Goal: Use online tool/utility: Utilize a website feature to perform a specific function

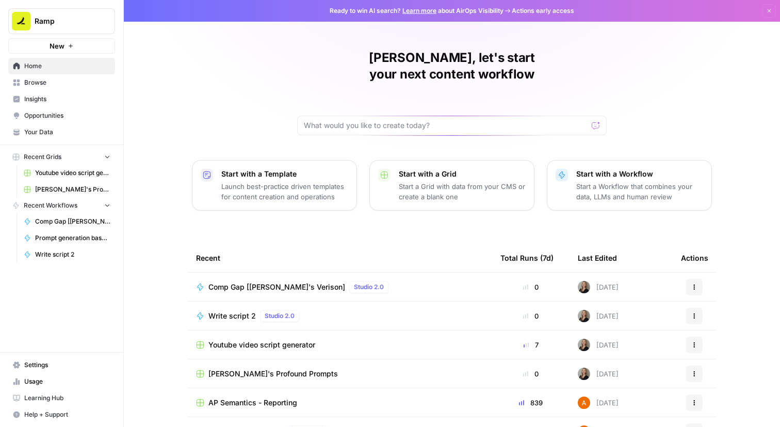
click at [273, 278] on td "Comp Gap [[PERSON_NAME]'s Verison] Studio 2.0" at bounding box center [340, 287] width 305 height 28
click at [274, 282] on span "Comp Gap [[PERSON_NAME]'s Verison]" at bounding box center [277, 287] width 137 height 10
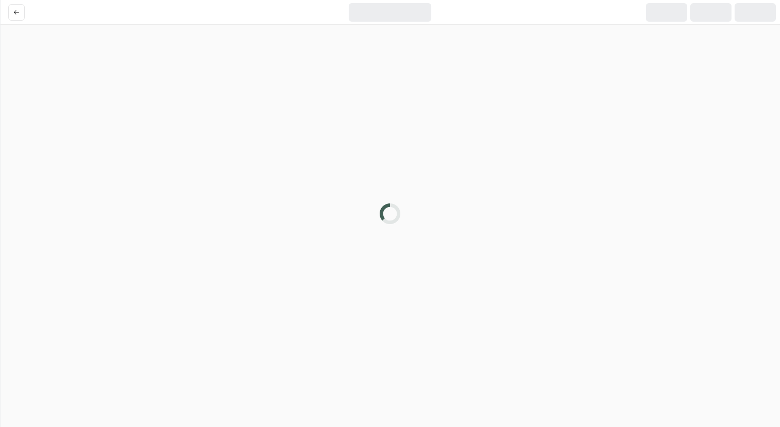
click at [274, 274] on div at bounding box center [390, 213] width 780 height 427
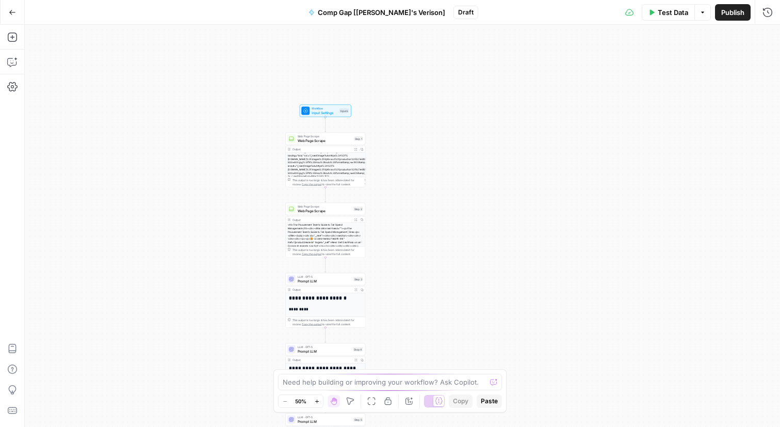
scroll to position [70, 0]
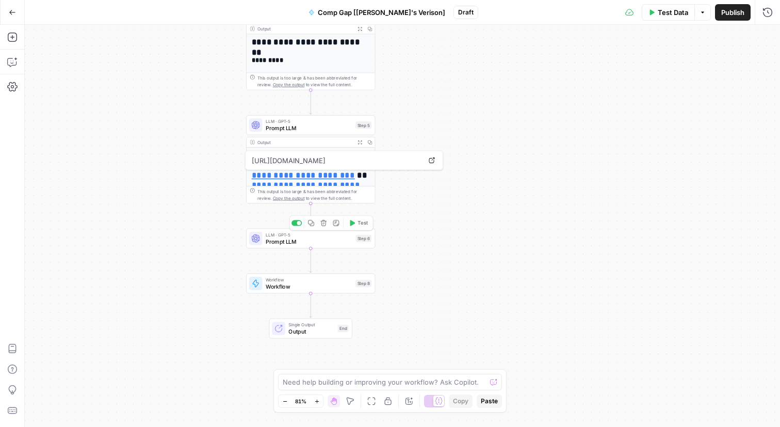
click at [298, 236] on span "LLM · GPT-5" at bounding box center [309, 234] width 87 height 7
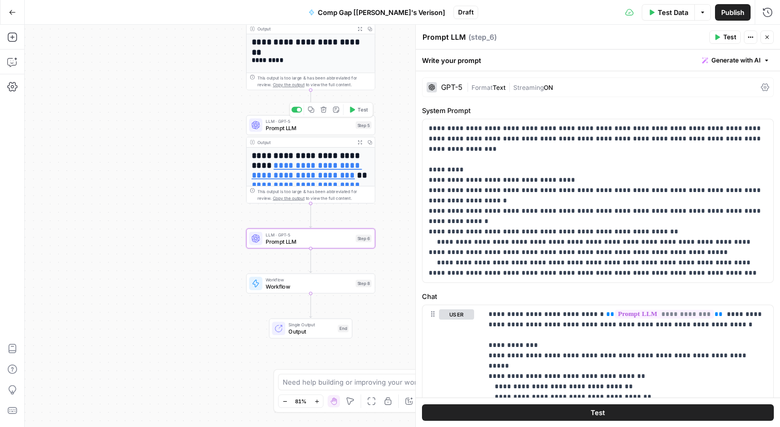
click at [313, 131] on span "Prompt LLM" at bounding box center [309, 128] width 87 height 8
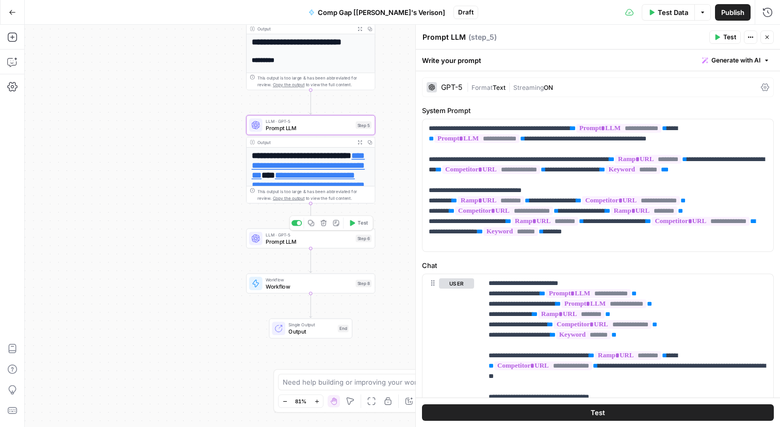
click at [296, 244] on span "Prompt LLM" at bounding box center [309, 241] width 87 height 8
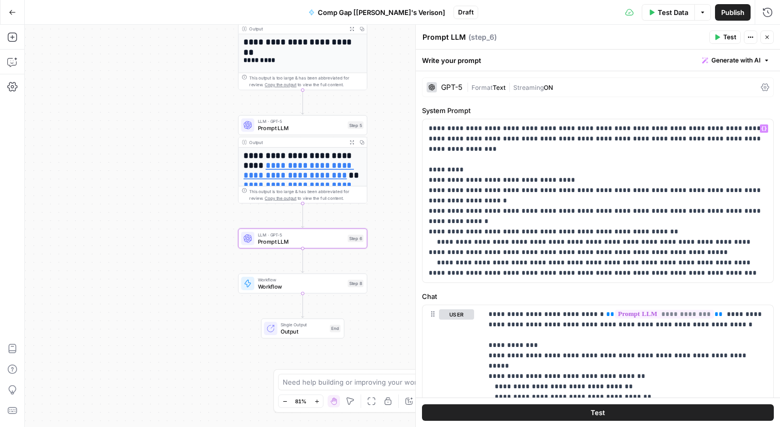
scroll to position [16, 0]
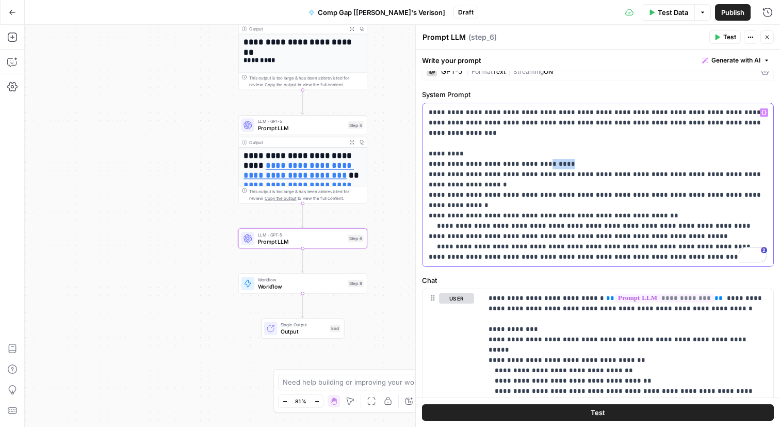
drag, startPoint x: 548, startPoint y: 151, endPoint x: 535, endPoint y: 152, distance: 12.9
click at [535, 152] on p "**********" at bounding box center [598, 184] width 339 height 155
click at [546, 155] on p "**********" at bounding box center [598, 184] width 339 height 155
drag, startPoint x: 544, startPoint y: 152, endPoint x: 436, endPoint y: 155, distance: 107.9
click at [436, 155] on p "**********" at bounding box center [598, 184] width 339 height 155
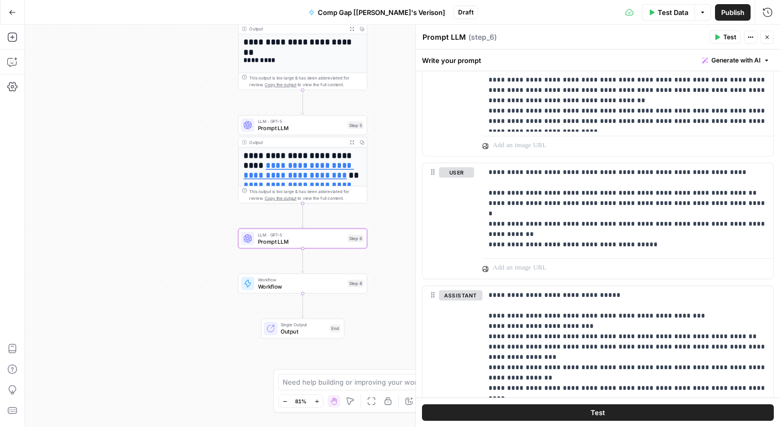
scroll to position [649, 0]
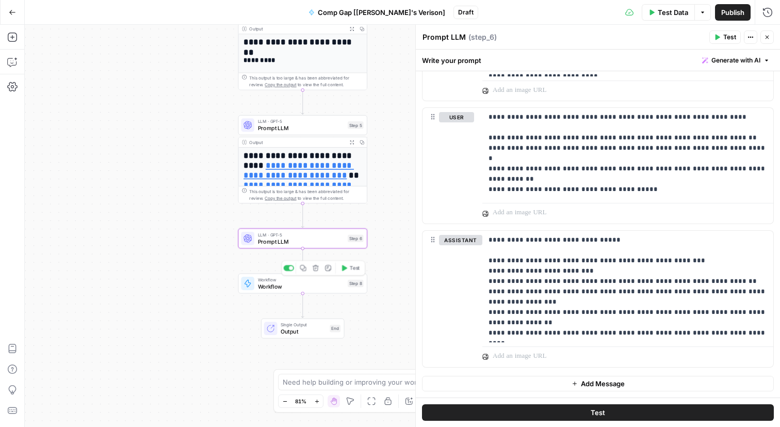
click at [292, 285] on span "Workflow" at bounding box center [301, 286] width 87 height 8
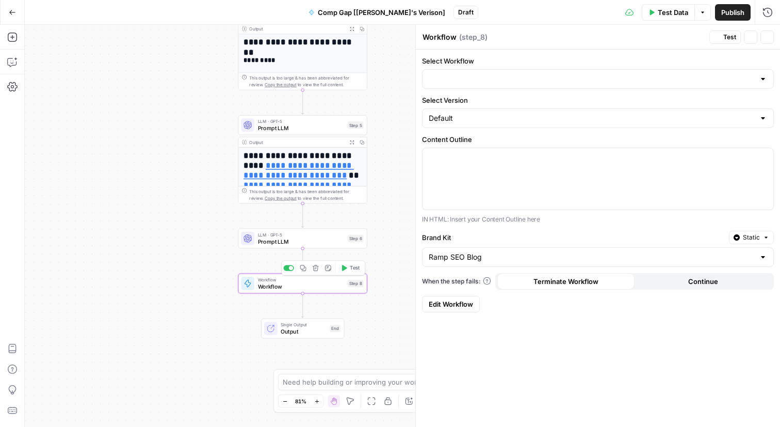
type input "Outline to Full Draft - Updated 9/5"
click at [499, 88] on div "Outline to Full Draft - Updated 9/5" at bounding box center [598, 79] width 352 height 20
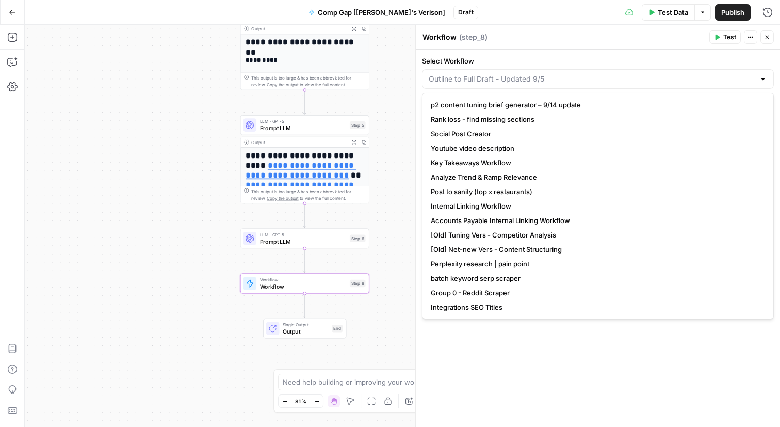
type input "Outline to Full Draft - Updated 9/5"
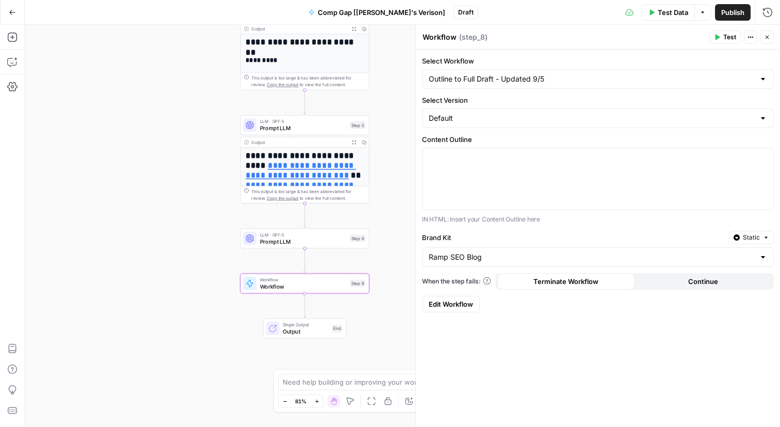
click at [501, 63] on label "Select Workflow" at bounding box center [598, 61] width 352 height 10
click at [501, 74] on input "Outline to Full Draft - Updated 9/5" at bounding box center [592, 79] width 326 height 10
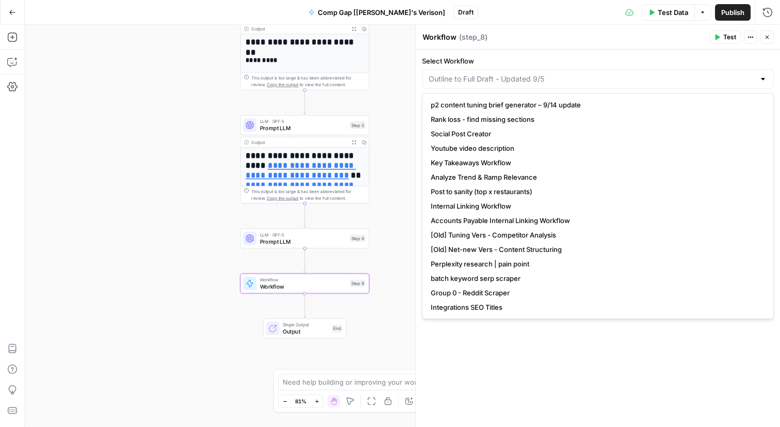
type input "Outline to Full Draft - Updated 9/5"
click at [405, 115] on div "**********" at bounding box center [403, 226] width 756 height 402
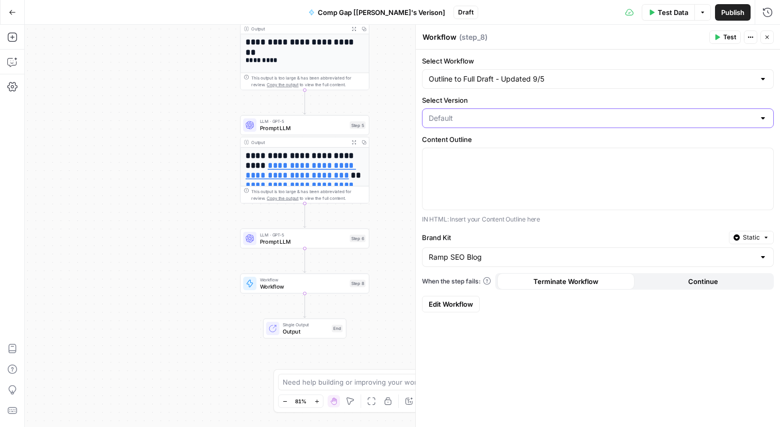
click at [454, 119] on input "Select Version" at bounding box center [592, 118] width 326 height 10
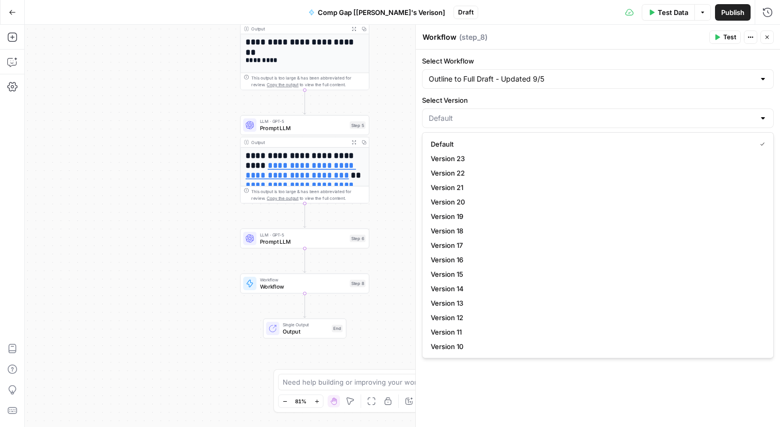
type input "Default"
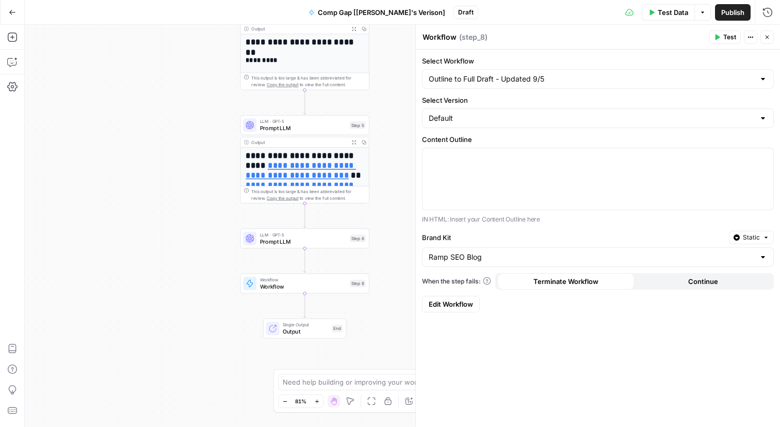
click at [439, 97] on label "Select Version" at bounding box center [598, 100] width 352 height 10
click at [439, 113] on input "Default" at bounding box center [592, 118] width 326 height 10
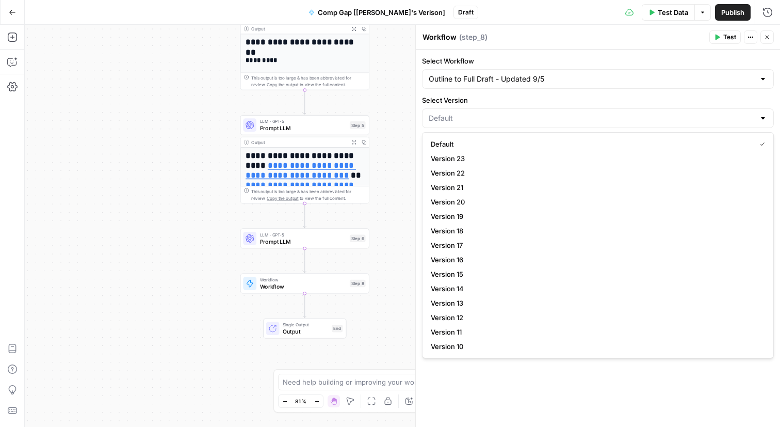
type input "Default"
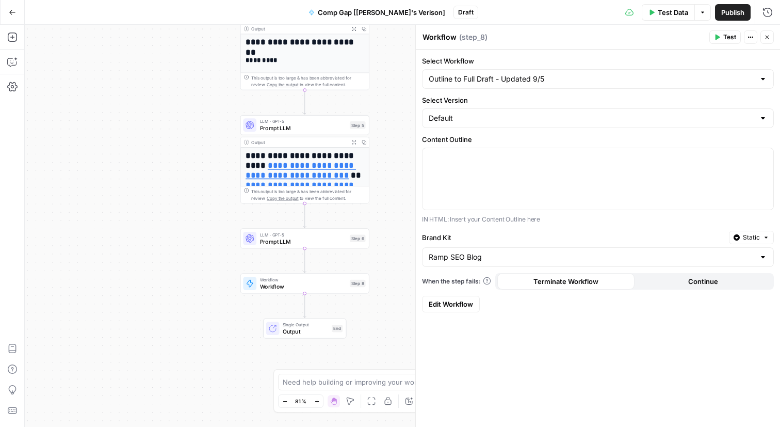
click at [405, 147] on div "**********" at bounding box center [403, 226] width 756 height 402
click at [493, 261] on input "Brand Kit" at bounding box center [592, 257] width 326 height 10
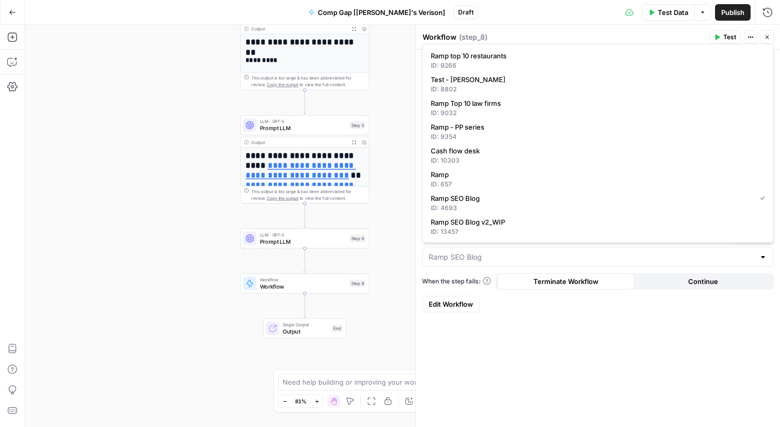
type input "Ramp SEO Blog"
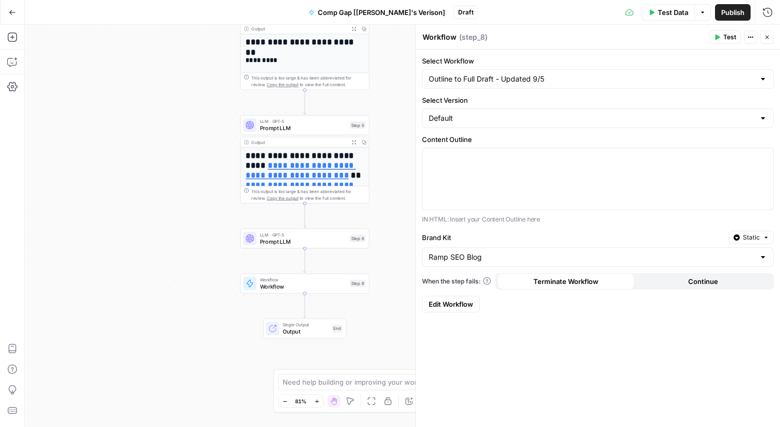
click at [499, 330] on div "Select Workflow Outline to Full Draft - Updated 9/5 Select Version Default Cont…" at bounding box center [598, 238] width 364 height 377
click at [490, 110] on div "Default" at bounding box center [598, 118] width 352 height 20
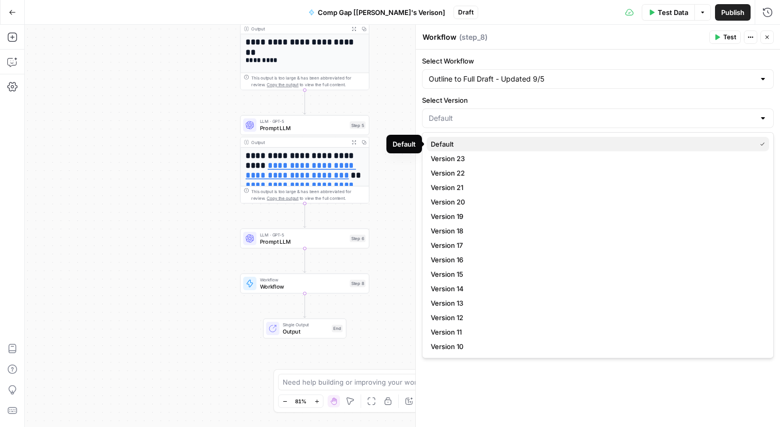
click at [485, 137] on button "Default" at bounding box center [598, 144] width 343 height 14
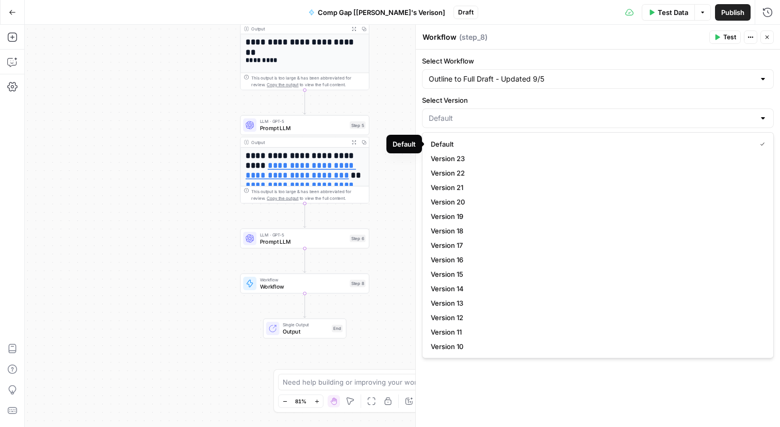
type input "Default"
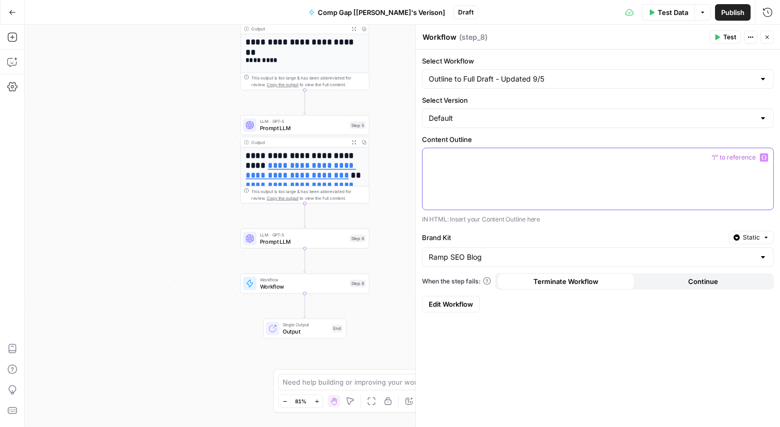
click at [484, 174] on div at bounding box center [598, 178] width 351 height 61
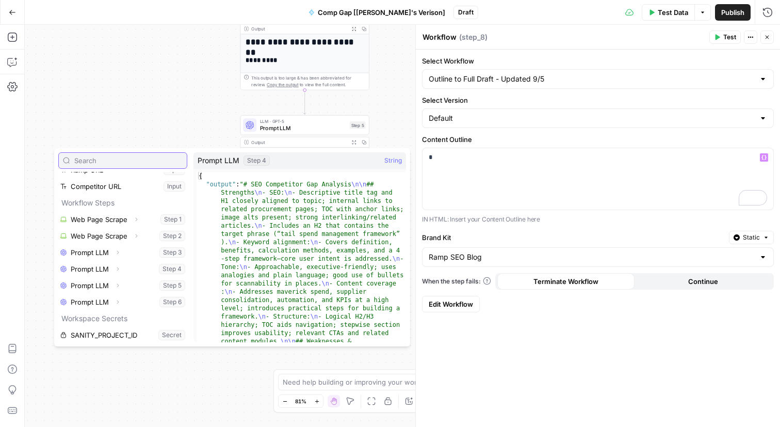
scroll to position [61, 0]
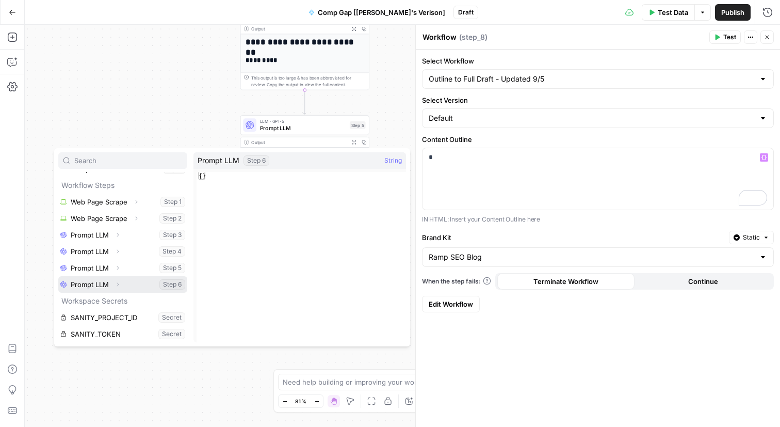
click at [79, 282] on button "Select variable Prompt LLM" at bounding box center [122, 284] width 129 height 17
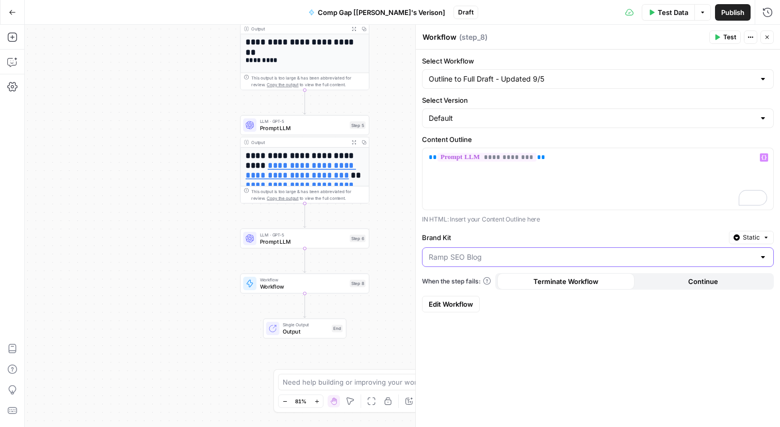
click at [505, 252] on input "Brand Kit" at bounding box center [592, 257] width 326 height 10
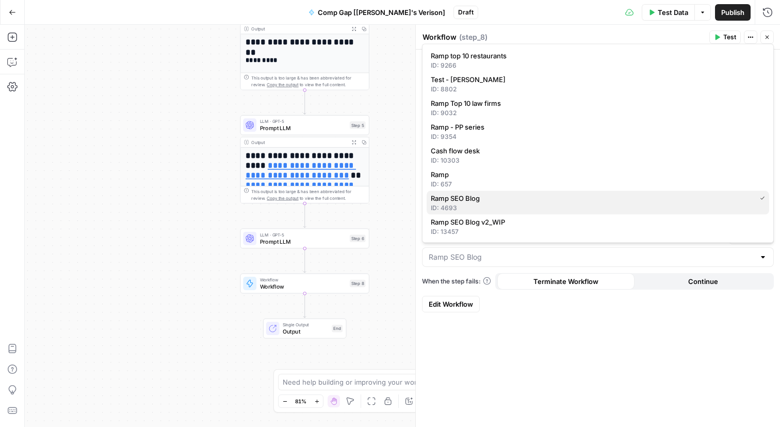
click at [475, 210] on div "ID: 4693" at bounding box center [598, 207] width 334 height 9
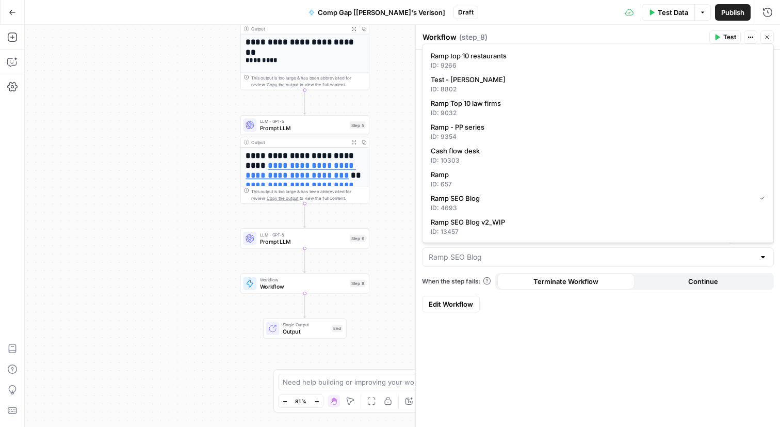
type input "Ramp SEO Blog"
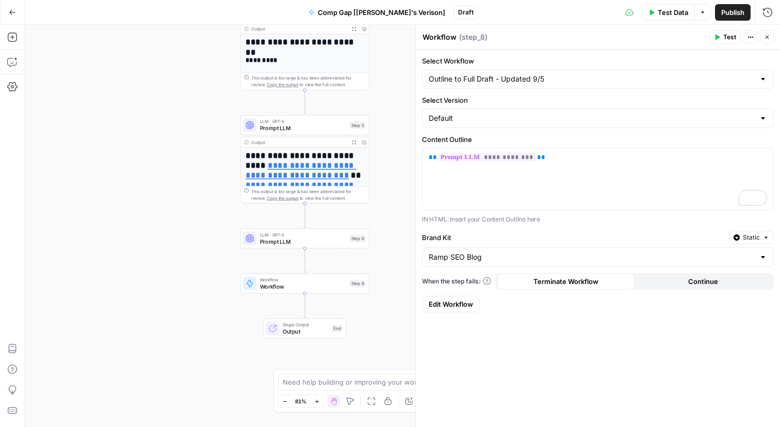
click at [487, 319] on div "**********" at bounding box center [598, 238] width 364 height 377
click at [381, 308] on div "**********" at bounding box center [403, 226] width 756 height 402
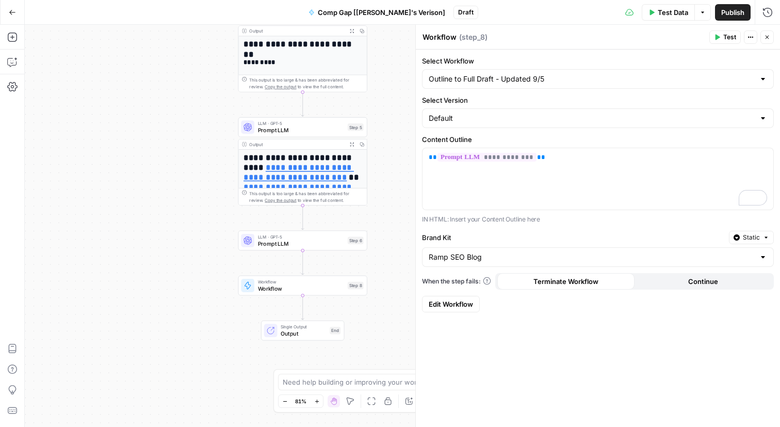
click at [768, 36] on icon "button" at bounding box center [767, 37] width 6 height 6
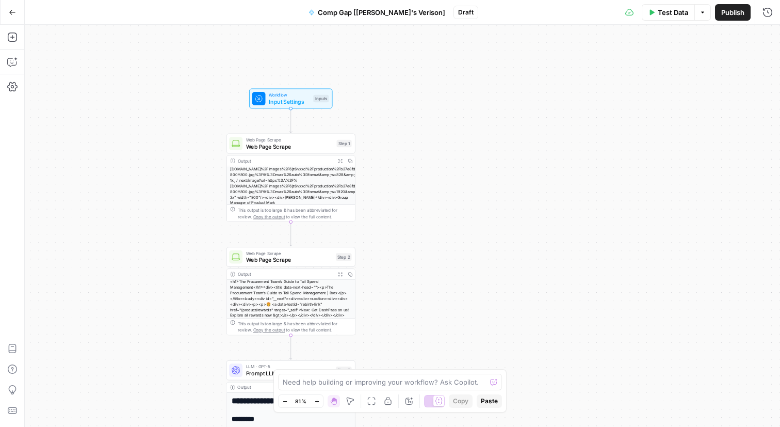
scroll to position [77, 0]
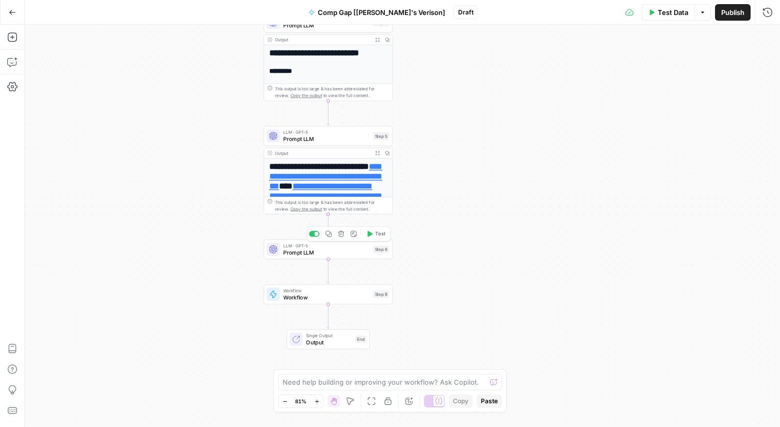
click at [373, 237] on button "Test" at bounding box center [376, 233] width 26 height 11
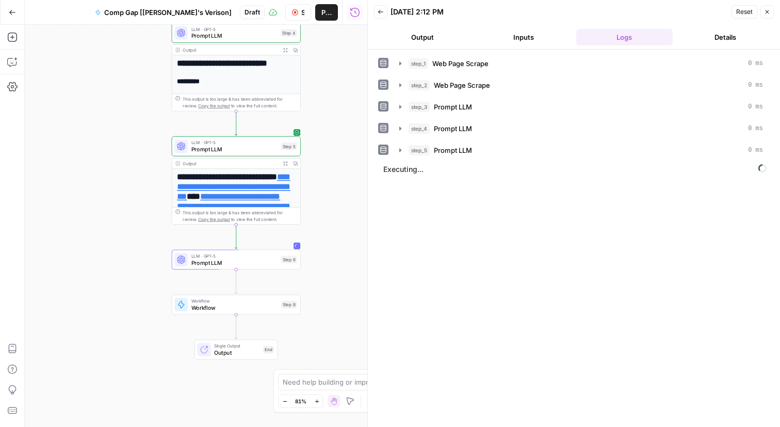
click at [414, 40] on button "Output" at bounding box center [422, 37] width 97 height 17
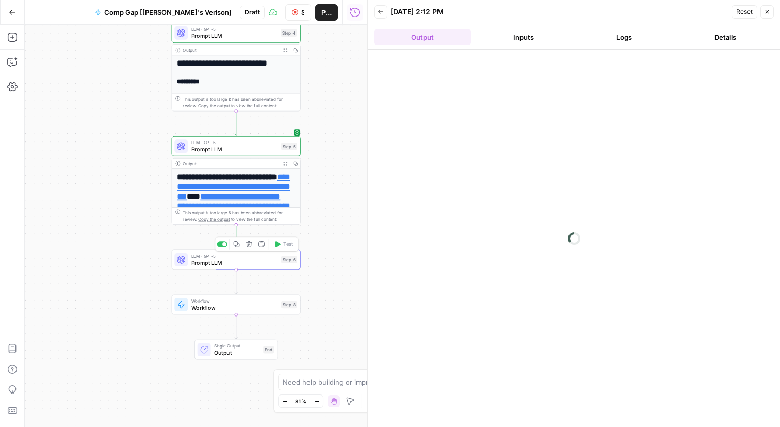
click at [217, 265] on span "Prompt LLM" at bounding box center [235, 262] width 87 height 8
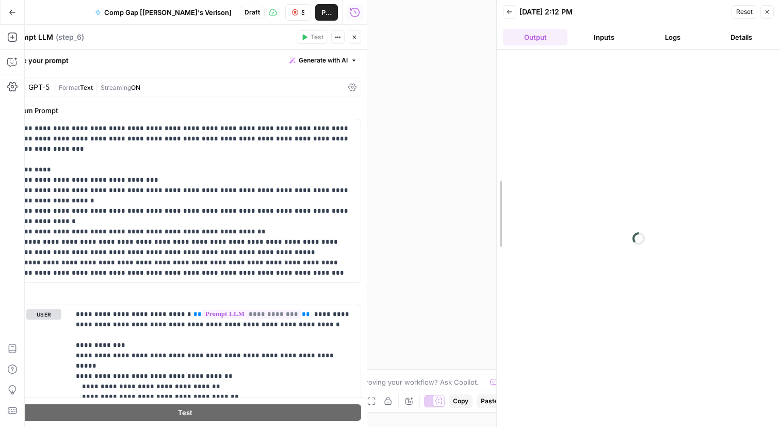
drag, startPoint x: 371, startPoint y: 153, endPoint x: 500, endPoint y: 154, distance: 129.0
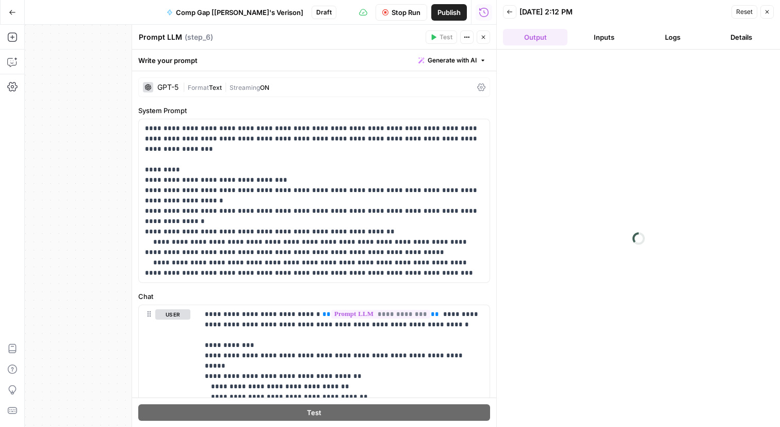
click at [481, 89] on icon at bounding box center [481, 87] width 8 height 8
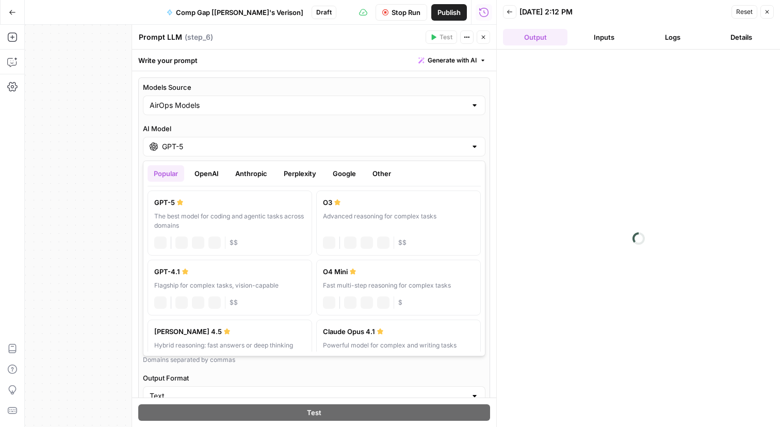
click at [468, 142] on div "GPT-5" at bounding box center [314, 147] width 343 height 20
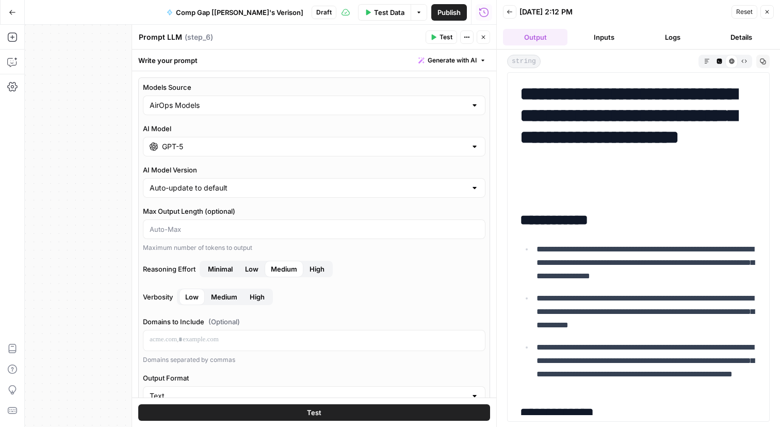
drag, startPoint x: 524, startPoint y: 92, endPoint x: 609, endPoint y: 179, distance: 121.2
click at [609, 179] on h1 "**********" at bounding box center [638, 137] width 237 height 108
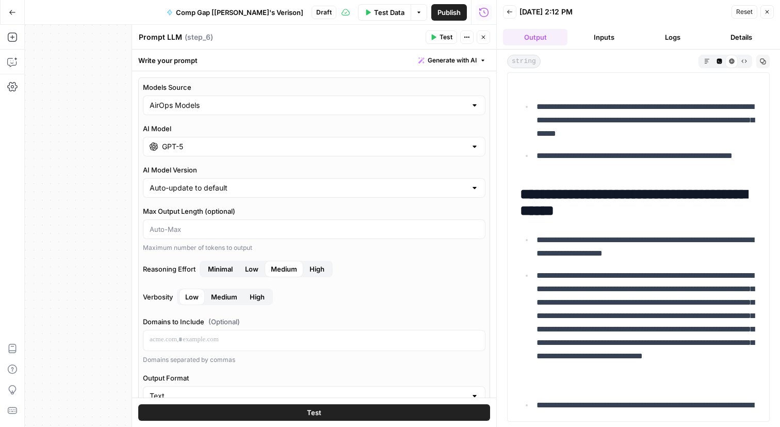
scroll to position [3896, 0]
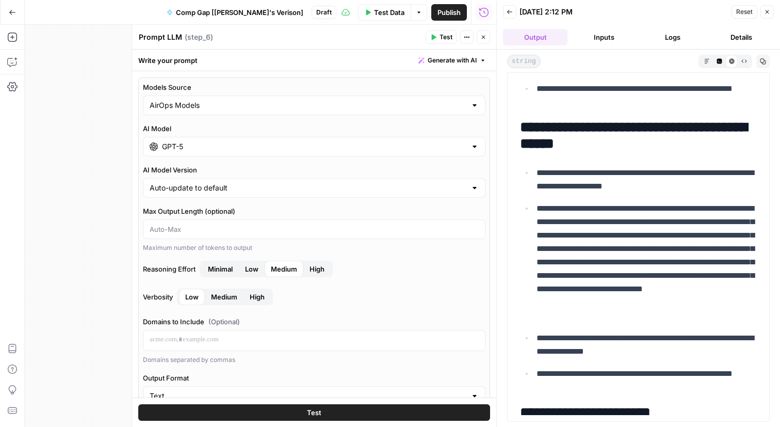
drag, startPoint x: 625, startPoint y: 128, endPoint x: 700, endPoint y: 146, distance: 77.0
click at [700, 146] on h2 "**********" at bounding box center [638, 135] width 237 height 33
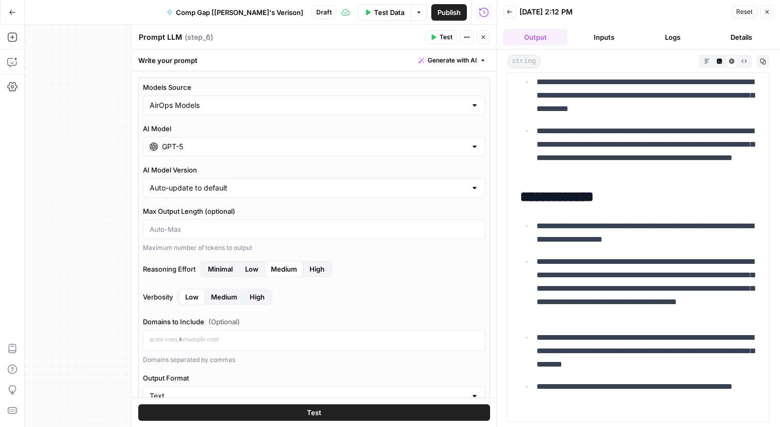
scroll to position [204, 0]
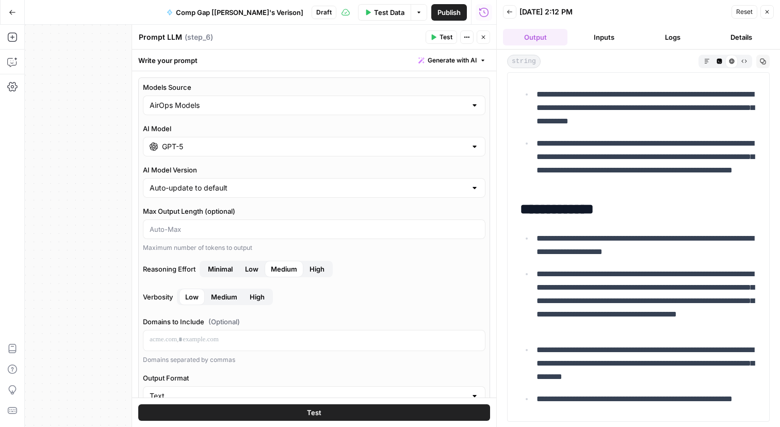
drag, startPoint x: 525, startPoint y: 211, endPoint x: 656, endPoint y: 263, distance: 140.6
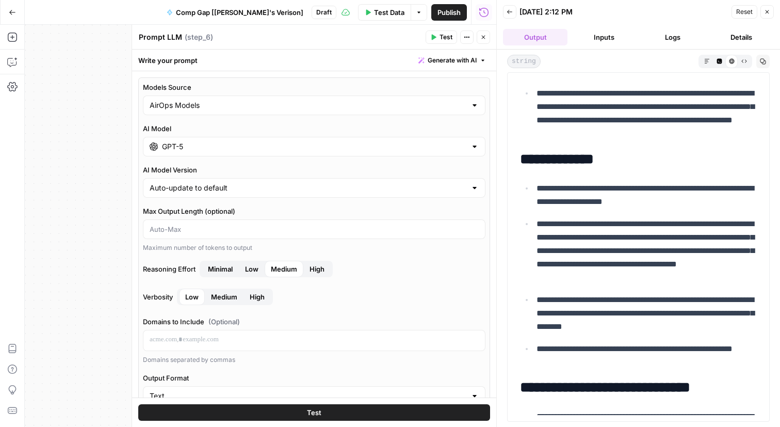
scroll to position [257, 0]
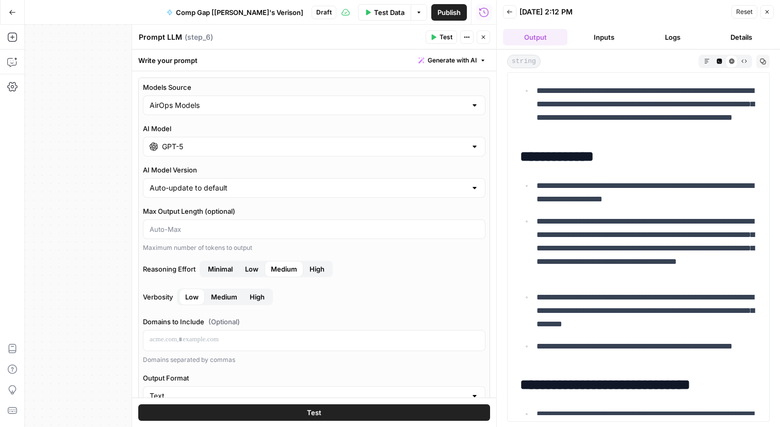
click at [566, 350] on p "**********" at bounding box center [647, 353] width 220 height 27
drag, startPoint x: 556, startPoint y: 353, endPoint x: 507, endPoint y: 150, distance: 208.7
click at [507, 150] on div "**********" at bounding box center [638, 246] width 263 height 349
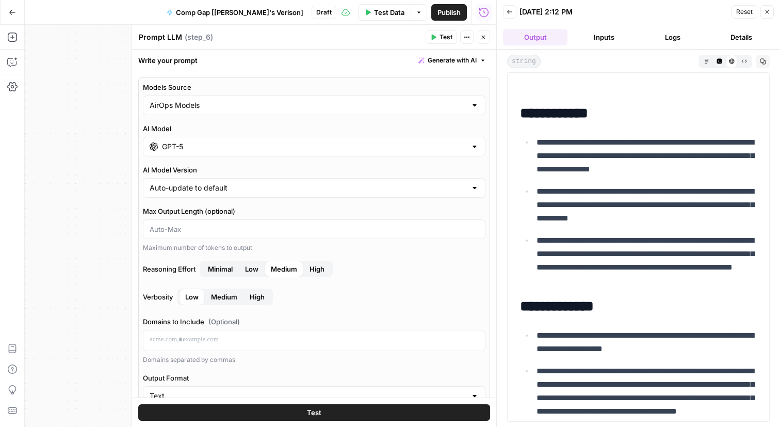
scroll to position [0, 0]
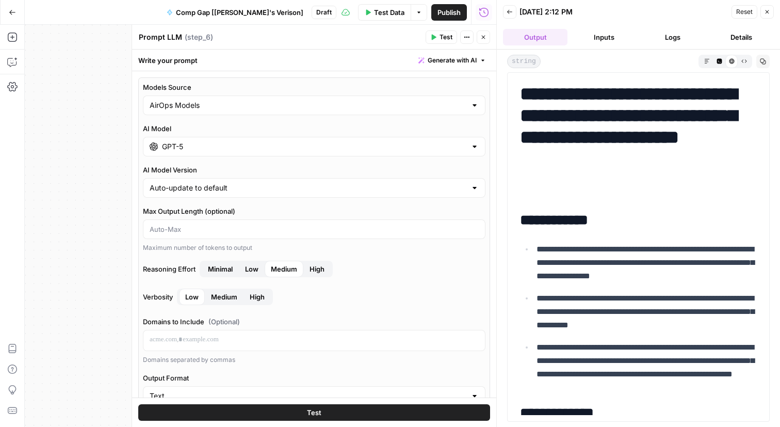
drag, startPoint x: 515, startPoint y: 220, endPoint x: 636, endPoint y: 247, distance: 124.2
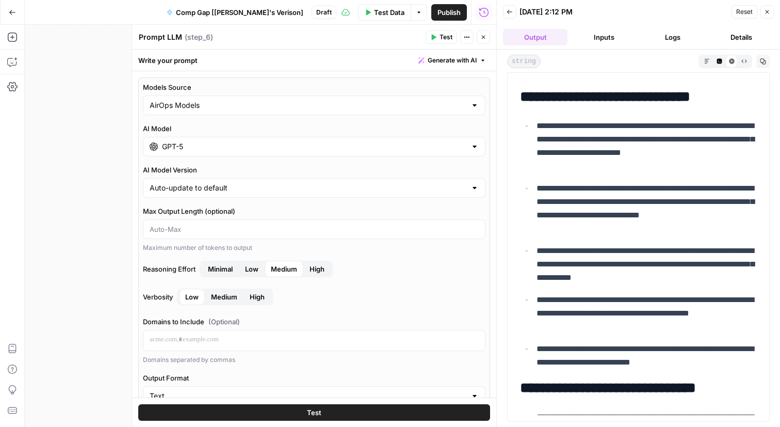
scroll to position [537, 0]
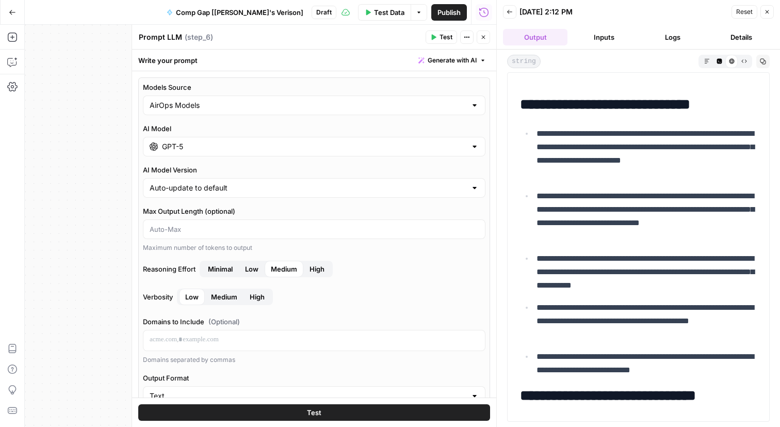
drag, startPoint x: 518, startPoint y: 105, endPoint x: 638, endPoint y: 251, distance: 188.5
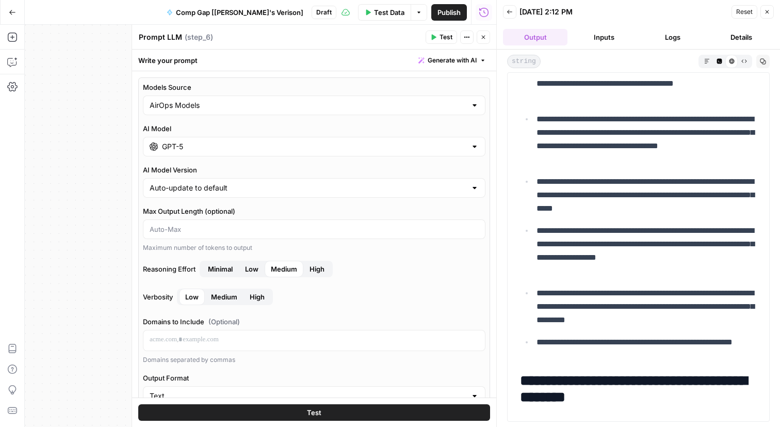
scroll to position [1031, 0]
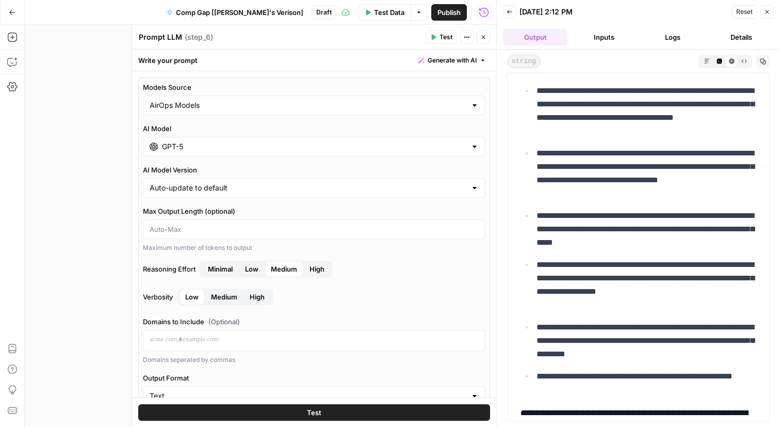
click at [765, 9] on icon "button" at bounding box center [767, 12] width 6 height 6
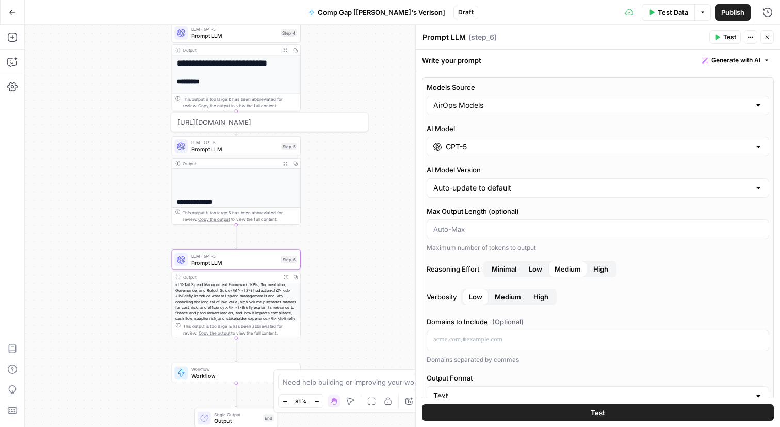
scroll to position [73, 0]
click at [216, 379] on span "Workflow" at bounding box center [235, 376] width 87 height 8
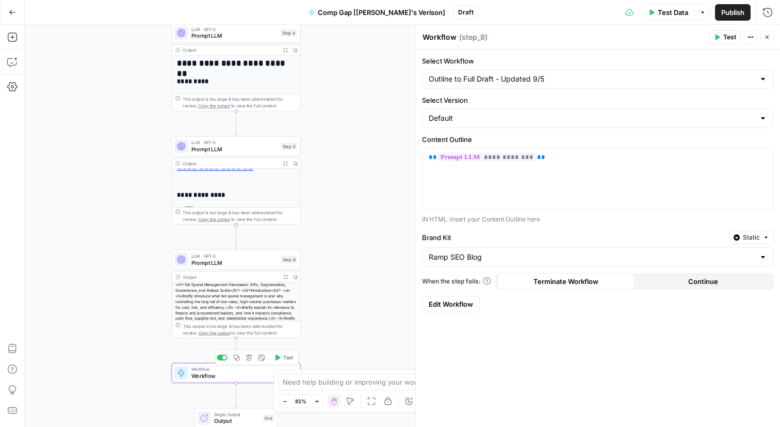
click at [275, 359] on icon "button" at bounding box center [277, 357] width 7 height 7
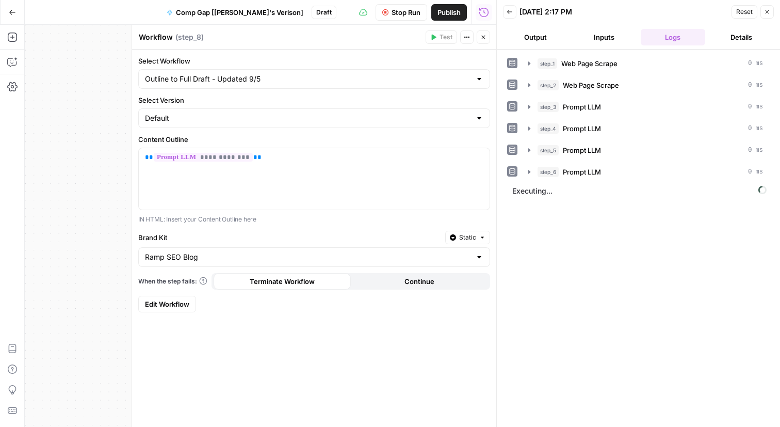
click at [532, 29] on button "Output" at bounding box center [535, 37] width 65 height 17
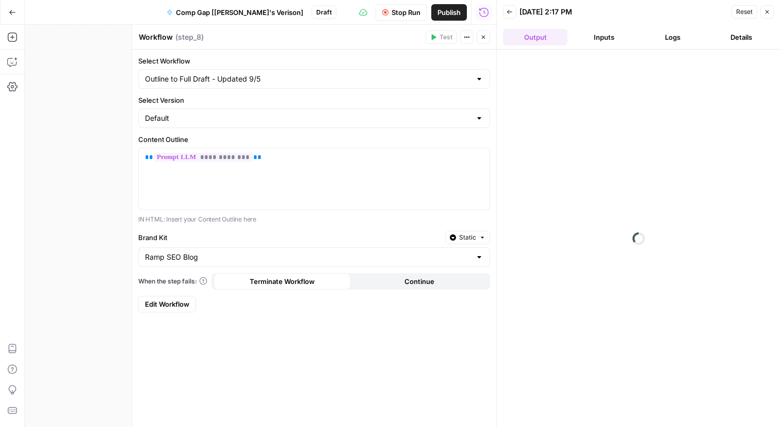
click at [479, 35] on button "Close" at bounding box center [483, 36] width 13 height 13
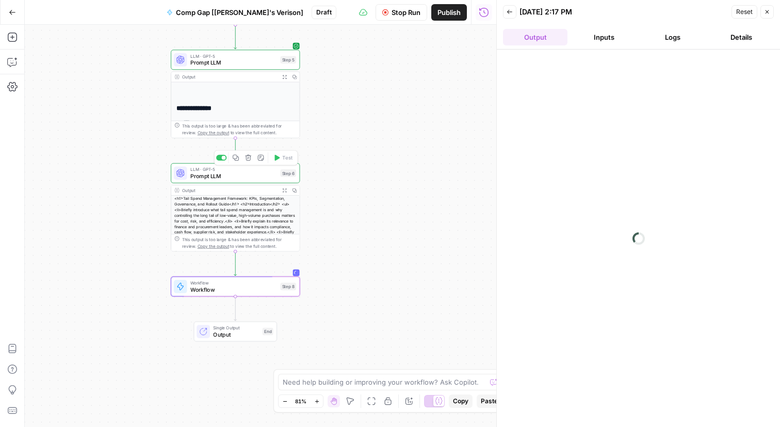
click at [252, 177] on span "Prompt LLM" at bounding box center [233, 176] width 87 height 8
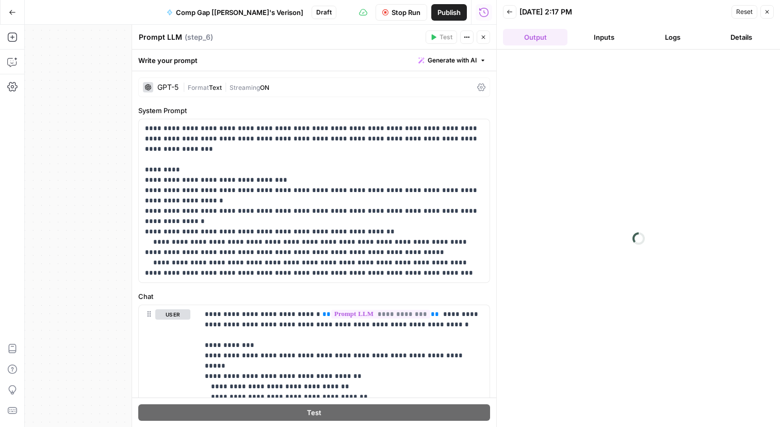
click at [298, 86] on div "| Format Text | Streaming ON" at bounding box center [328, 88] width 291 height 10
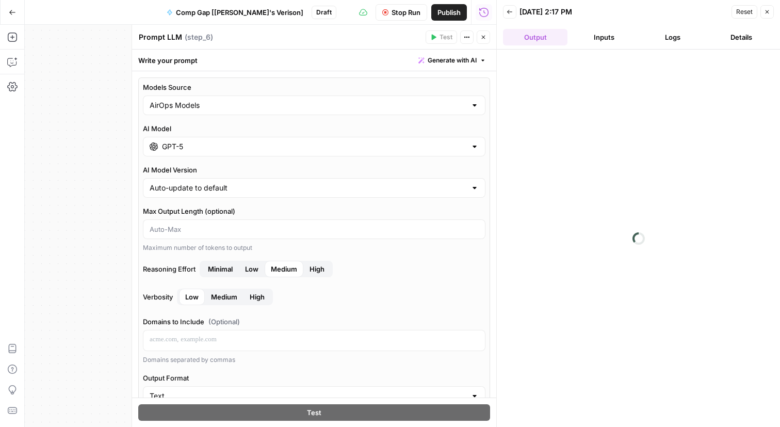
click at [295, 82] on label "Models Source" at bounding box center [314, 87] width 343 height 10
click at [295, 100] on input "AirOps Models" at bounding box center [308, 105] width 317 height 10
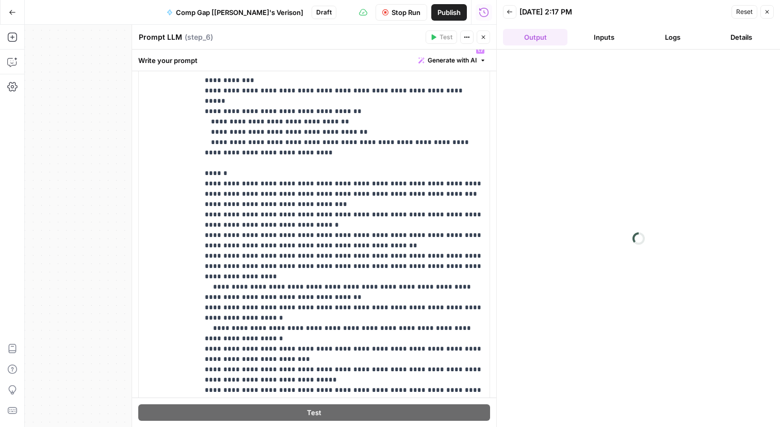
scroll to position [717, 0]
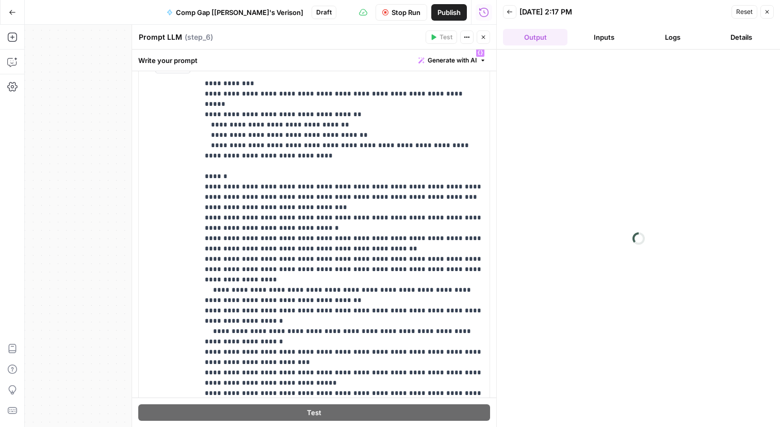
type input "AirOps Models"
click at [488, 38] on button "Close" at bounding box center [483, 36] width 13 height 13
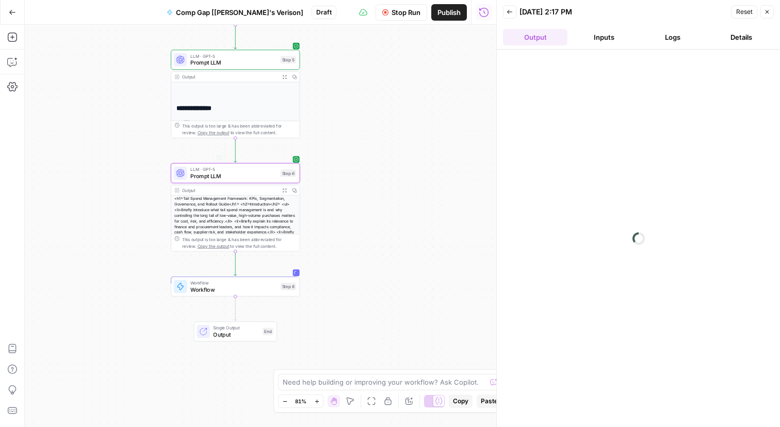
click at [241, 191] on div "Output" at bounding box center [229, 190] width 95 height 7
click at [245, 172] on span "Prompt LLM" at bounding box center [233, 176] width 87 height 8
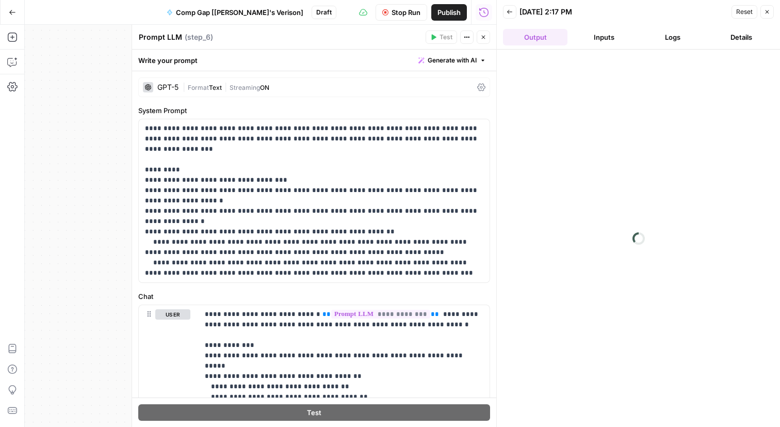
click at [258, 89] on span "Streaming" at bounding box center [245, 88] width 30 height 8
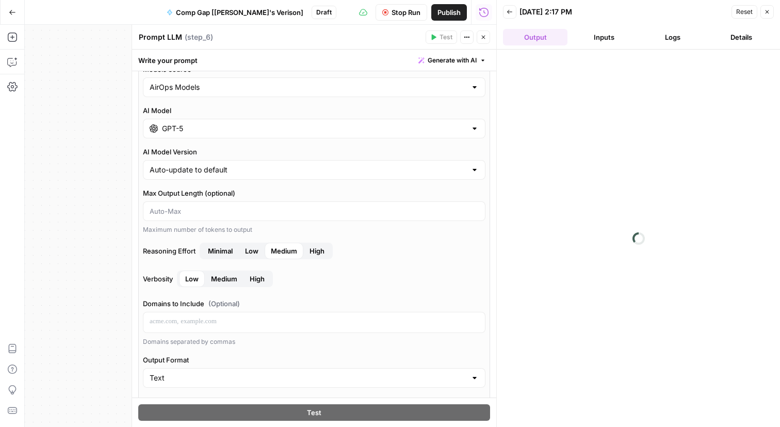
scroll to position [0, 0]
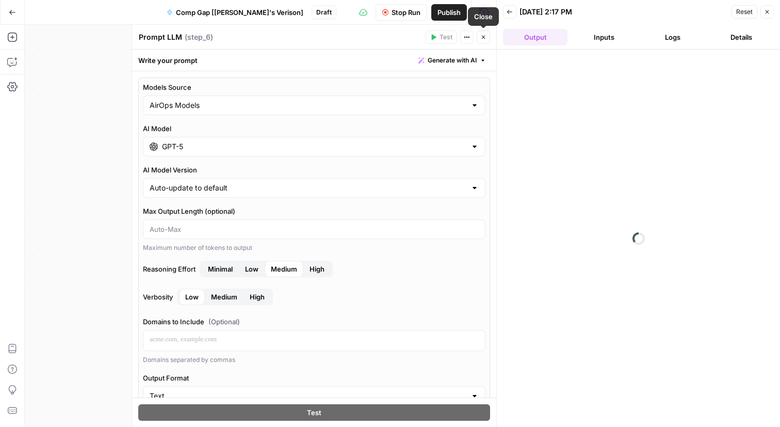
click at [486, 36] on icon "button" at bounding box center [484, 37] width 6 height 6
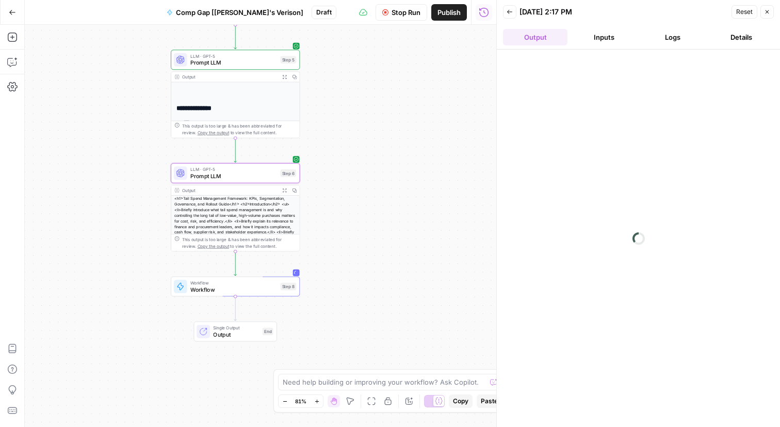
click at [668, 28] on header "Back [DATE] 2:17 PM Reset Close Output Inputs Logs Details" at bounding box center [638, 25] width 283 height 50
click at [666, 39] on button "Logs" at bounding box center [673, 37] width 65 height 17
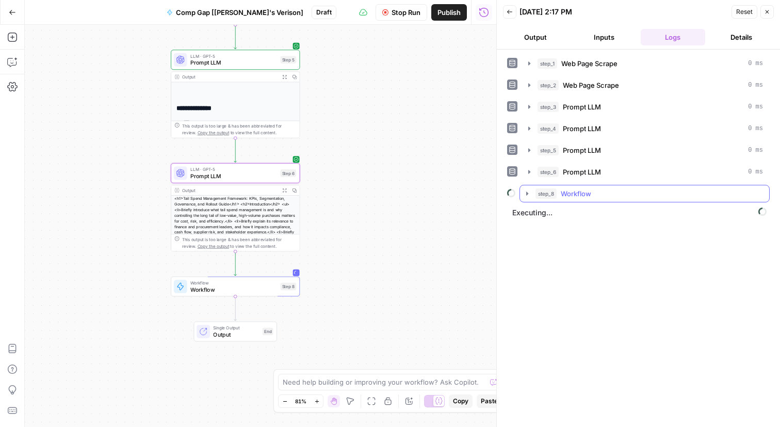
click at [528, 195] on icon "button" at bounding box center [527, 193] width 8 height 8
click at [547, 216] on icon "button" at bounding box center [551, 215] width 8 height 8
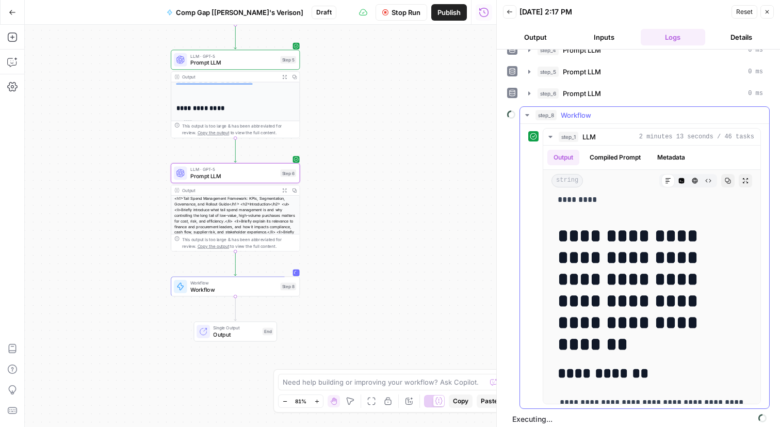
scroll to position [84, 0]
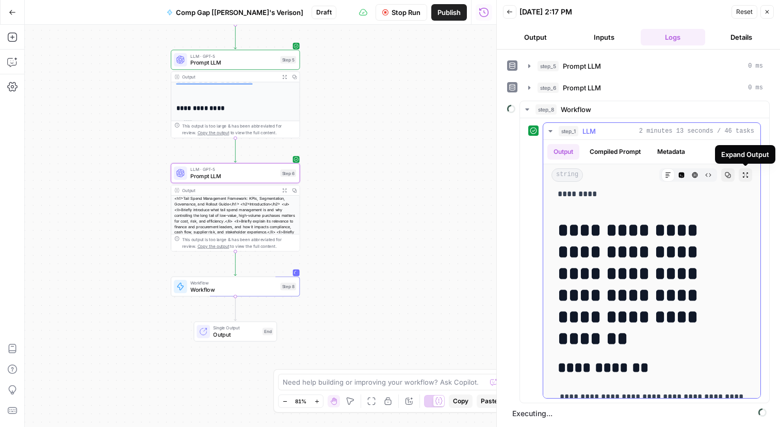
click at [744, 172] on icon "button" at bounding box center [746, 175] width 6 height 6
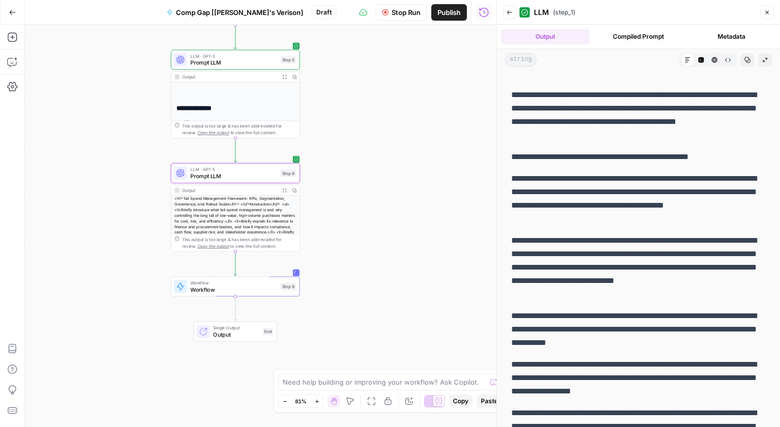
scroll to position [4910, 0]
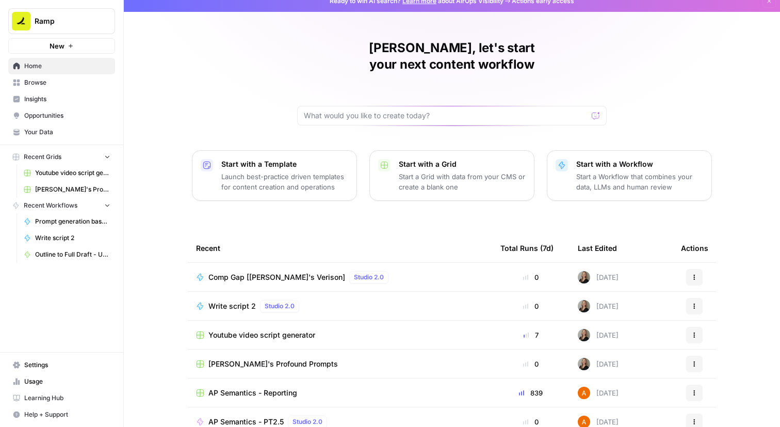
scroll to position [48, 0]
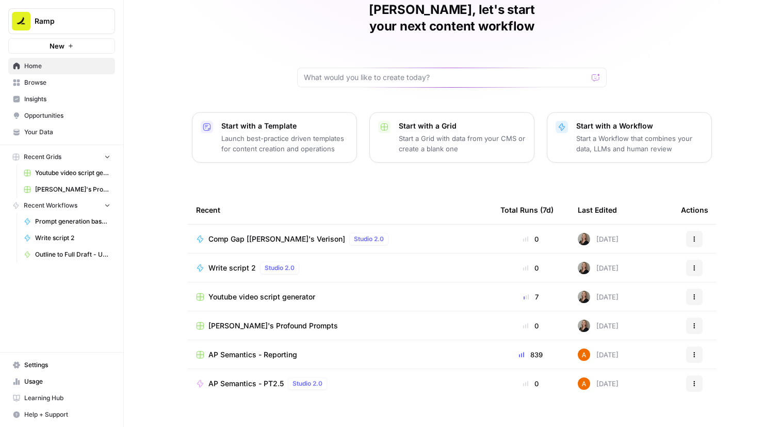
click at [65, 84] on span "Browse" at bounding box center [67, 82] width 86 height 9
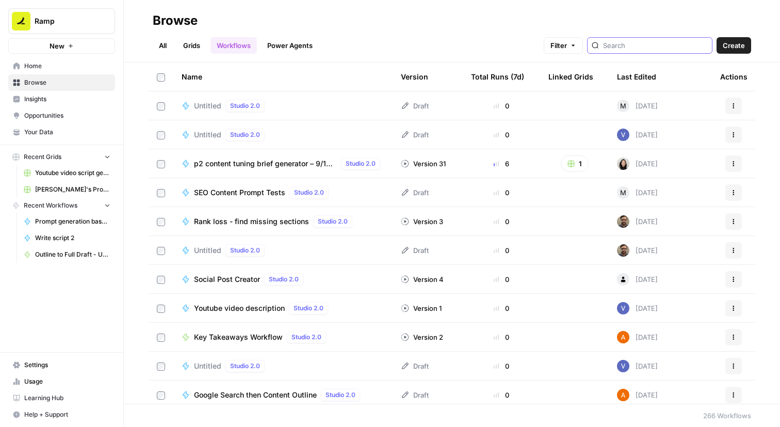
click at [641, 45] on input "search" at bounding box center [655, 45] width 105 height 10
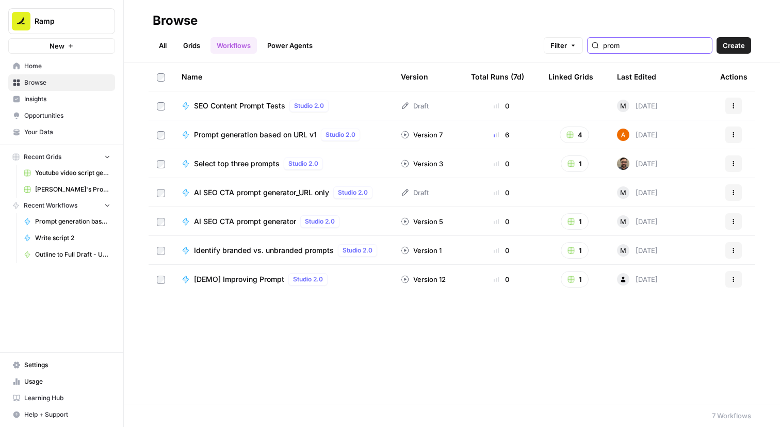
type input "prom"
click at [275, 134] on span "Prompt generation based on URL v1" at bounding box center [255, 135] width 123 height 10
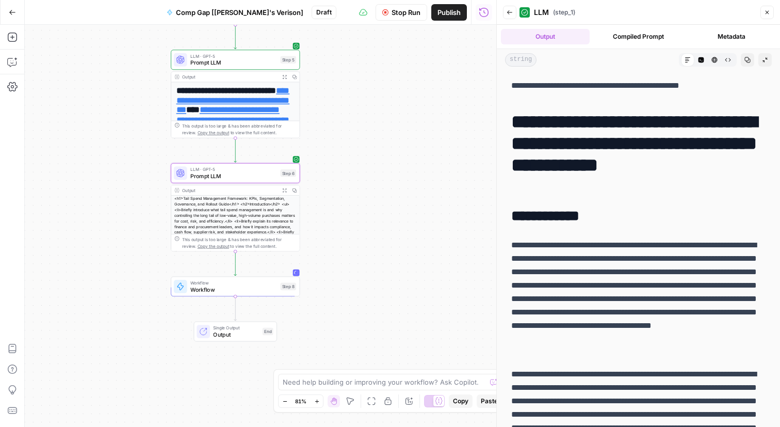
scroll to position [4842, 0]
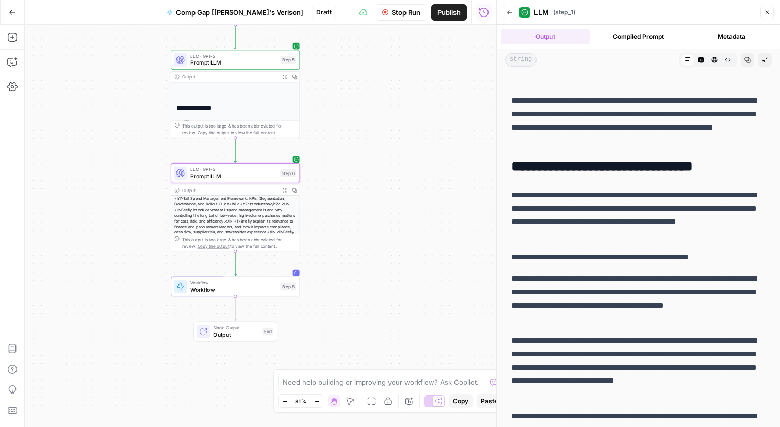
click at [561, 164] on h2 "**********" at bounding box center [639, 166] width 254 height 17
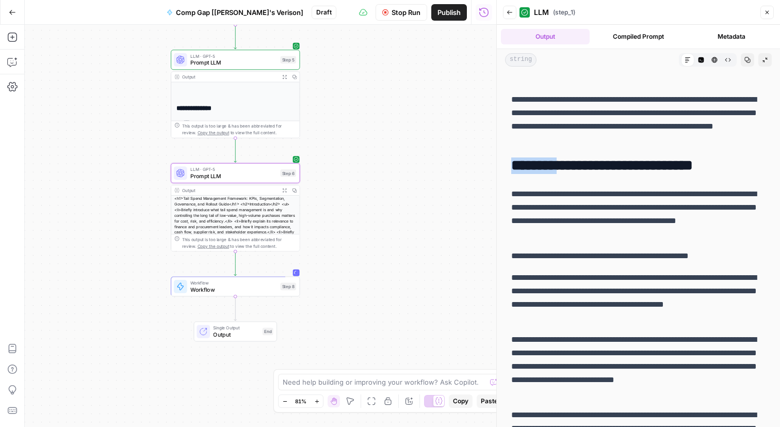
click at [561, 164] on h2 "**********" at bounding box center [639, 165] width 254 height 17
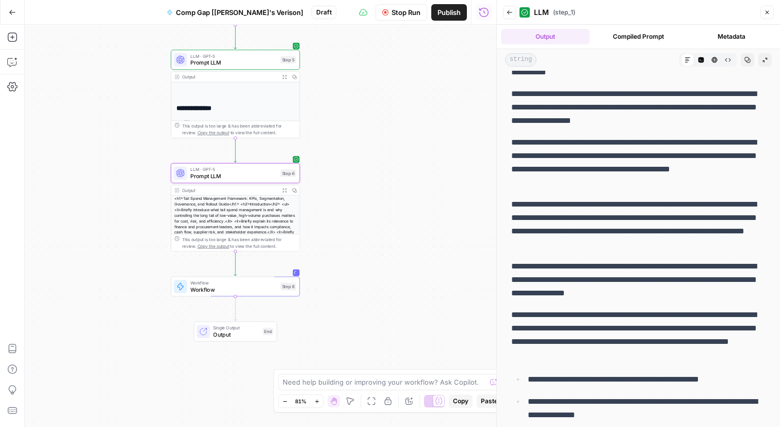
scroll to position [5535, 0]
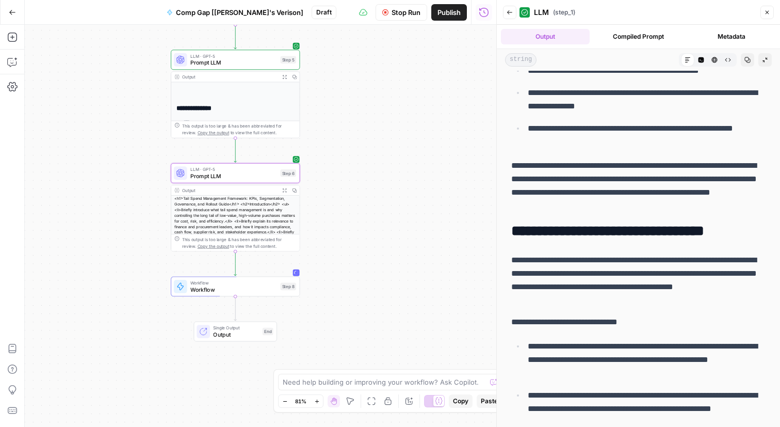
click at [576, 236] on h2 "**********" at bounding box center [639, 231] width 254 height 17
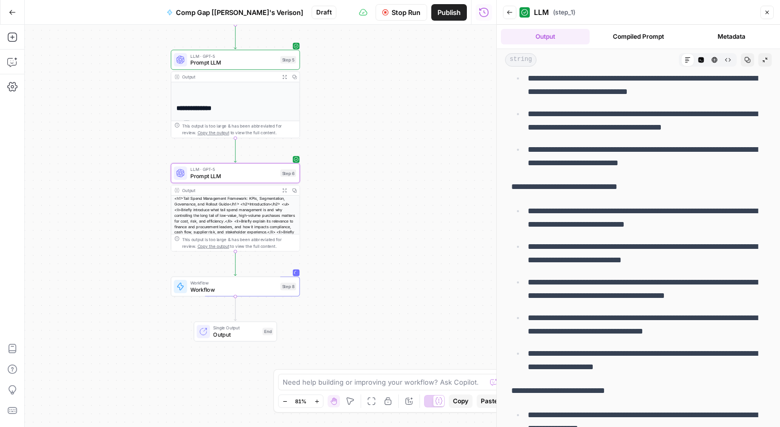
scroll to position [5994, 0]
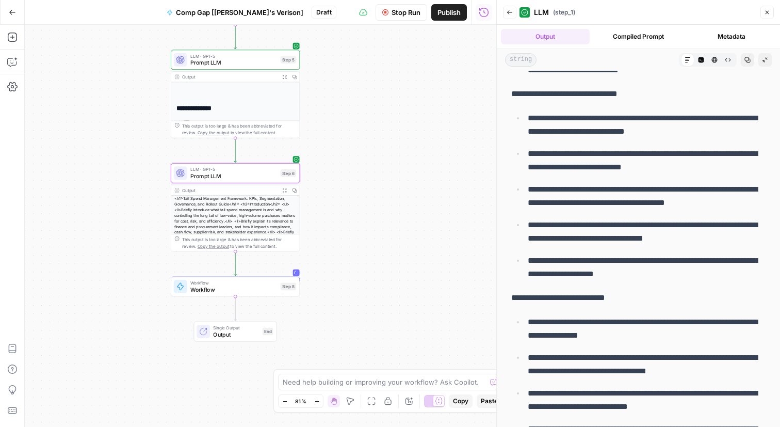
click at [766, 61] on icon "button" at bounding box center [765, 60] width 6 height 6
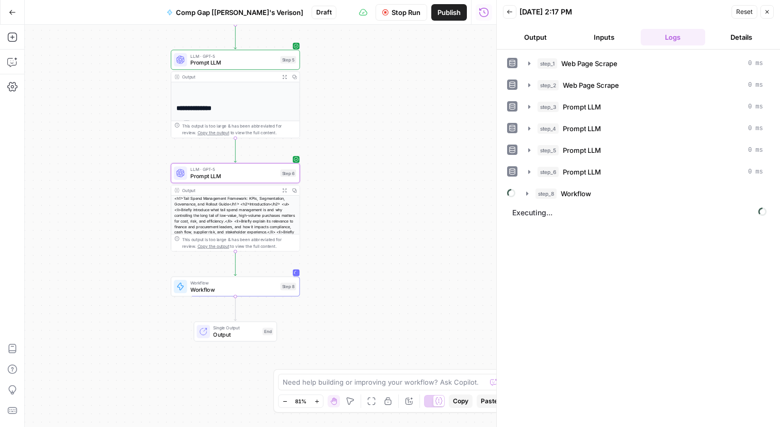
click at [543, 38] on button "Output" at bounding box center [535, 37] width 65 height 17
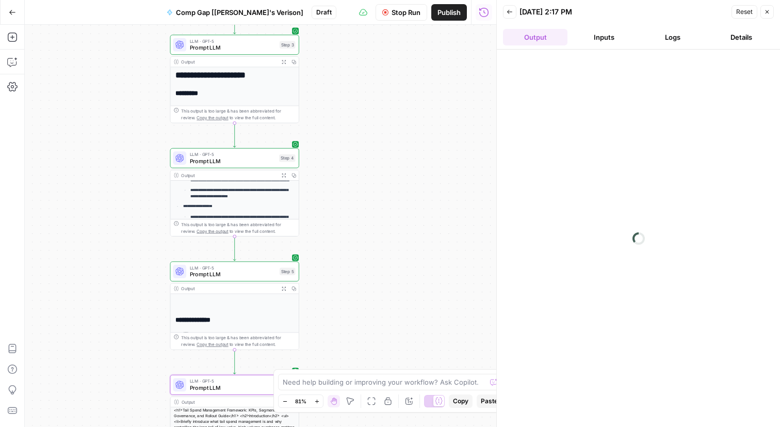
scroll to position [0, 0]
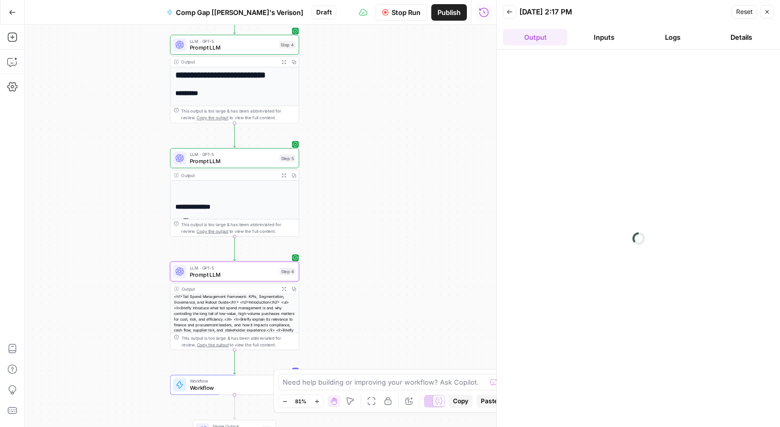
click at [238, 324] on div "<h1>Tail Spend Management Framework: KPIs, Segmentation, Governance, and Rollou…" at bounding box center [234, 339] width 129 height 90
click at [238, 312] on div "<h1>Tail Spend Management Framework: KPIs, Segmentation, Governance, and Rollou…" at bounding box center [234, 339] width 129 height 90
click at [282, 289] on icon "button" at bounding box center [284, 288] width 5 height 5
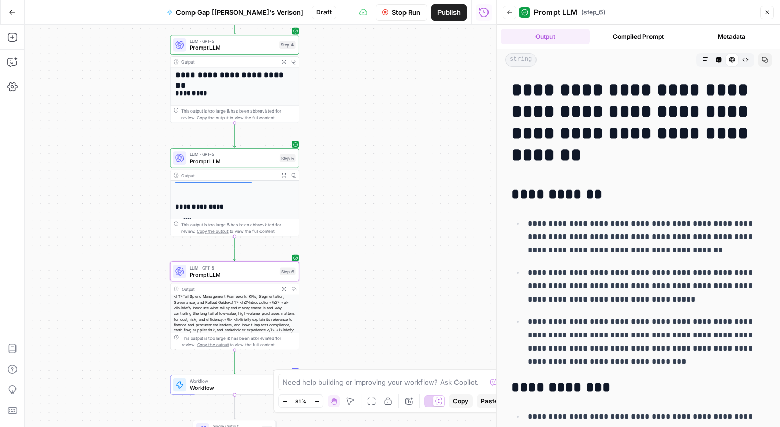
click at [621, 39] on button "Compiled Prompt" at bounding box center [638, 36] width 89 height 15
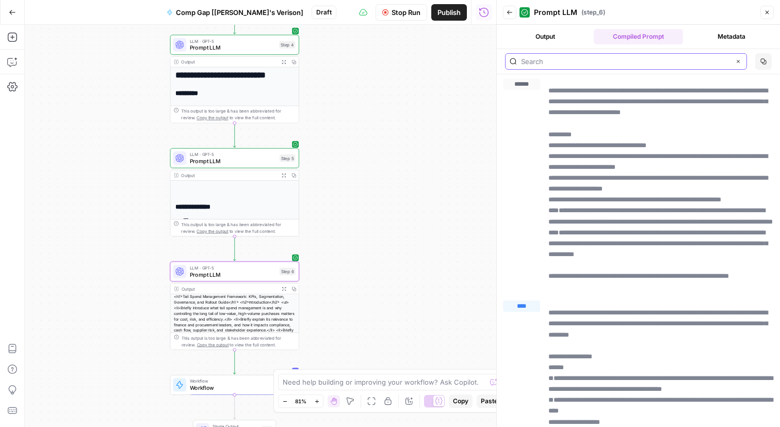
click at [737, 59] on icon "button" at bounding box center [738, 61] width 5 height 5
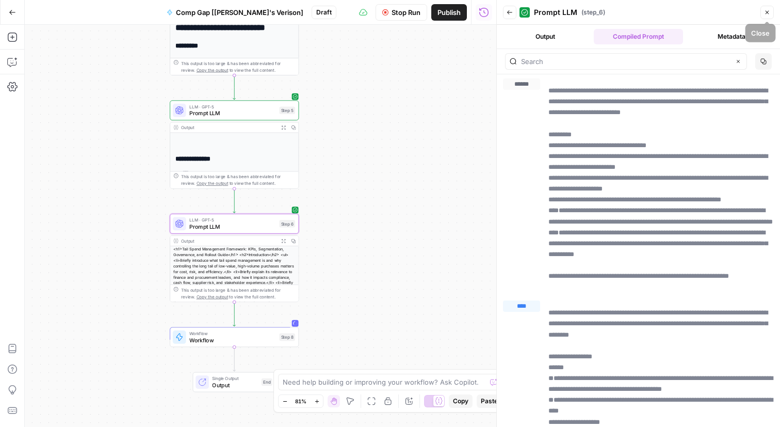
click at [766, 10] on icon "button" at bounding box center [767, 12] width 6 height 6
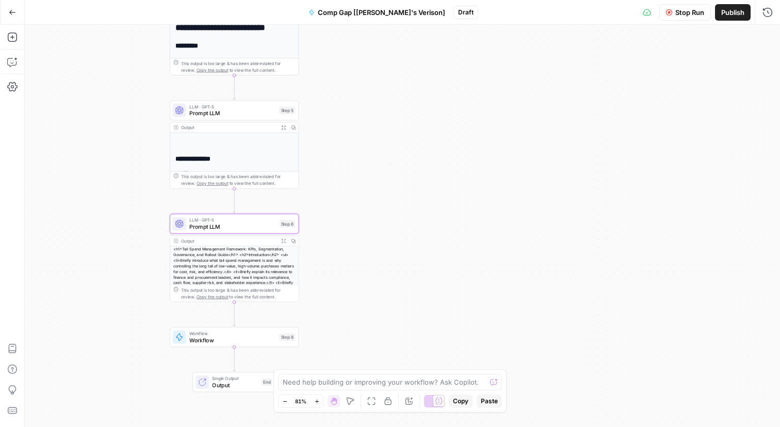
click at [243, 335] on span "Workflow" at bounding box center [232, 333] width 87 height 7
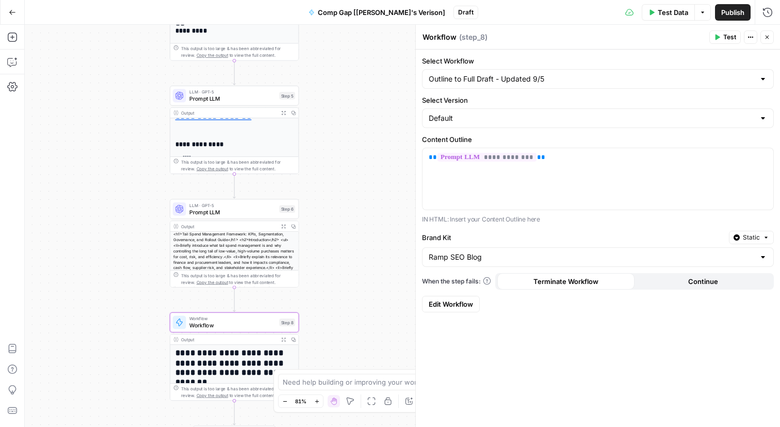
scroll to position [11, 0]
click at [770, 37] on button "Close" at bounding box center [767, 36] width 13 height 13
